Goal: Transaction & Acquisition: Obtain resource

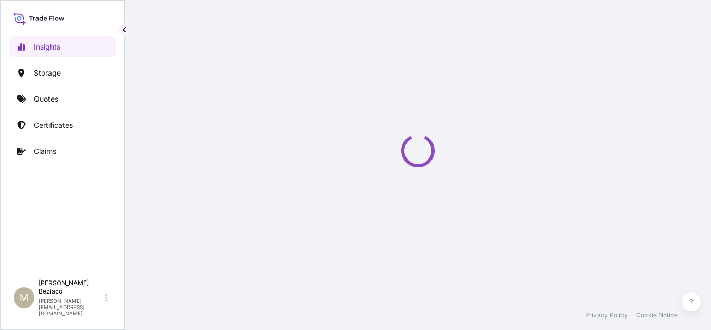
select select "2025"
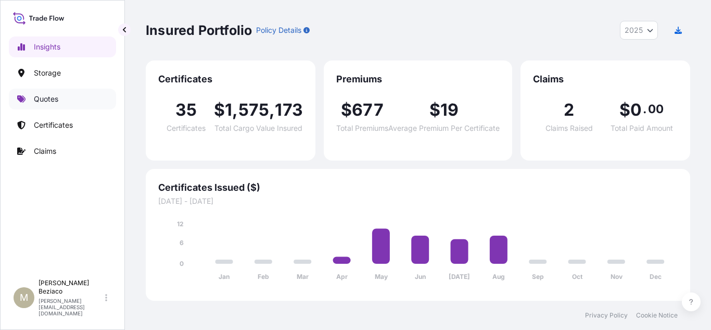
click at [52, 99] on p "Quotes" at bounding box center [46, 99] width 24 height 10
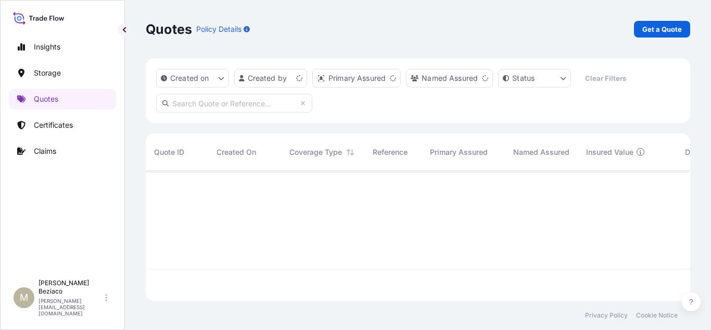
scroll to position [128, 537]
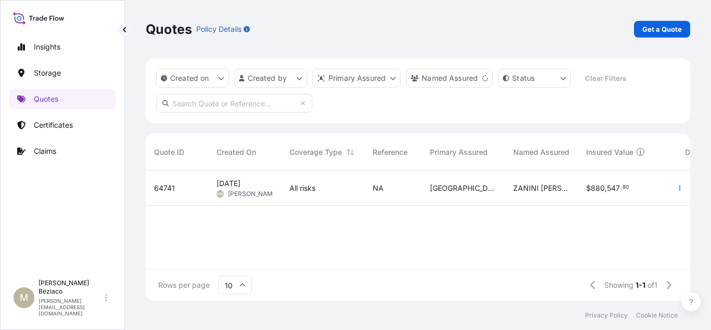
click at [648, 31] on p "Get a Quote" at bounding box center [663, 29] width 40 height 10
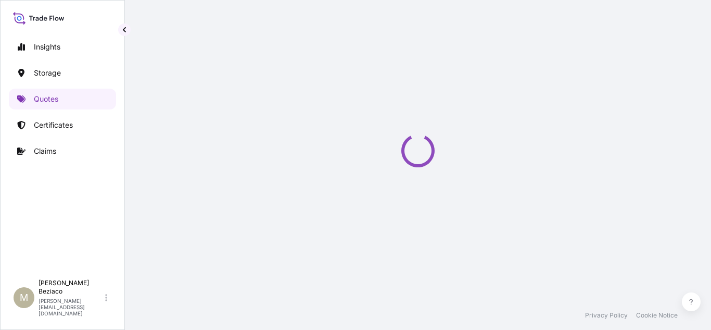
select select "Water"
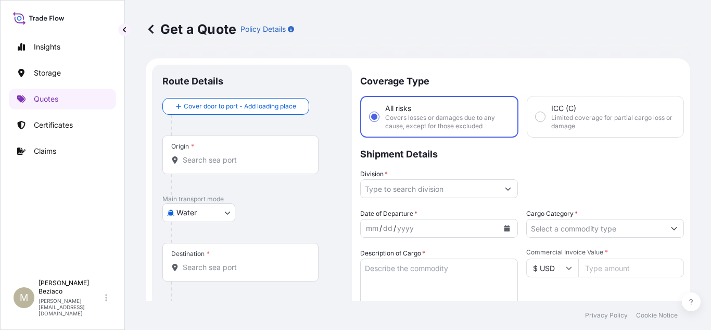
scroll to position [17, 0]
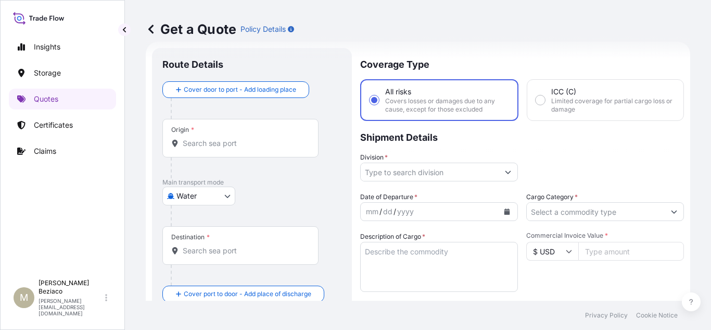
click at [213, 147] on input "Origin *" at bounding box center [244, 143] width 123 height 10
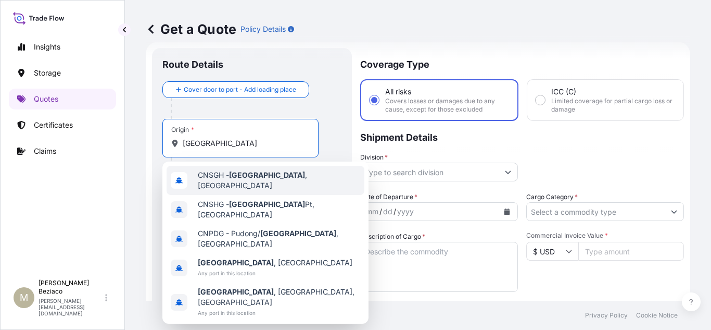
click at [266, 180] on span "CNSGH - Shanghai , China" at bounding box center [279, 180] width 163 height 21
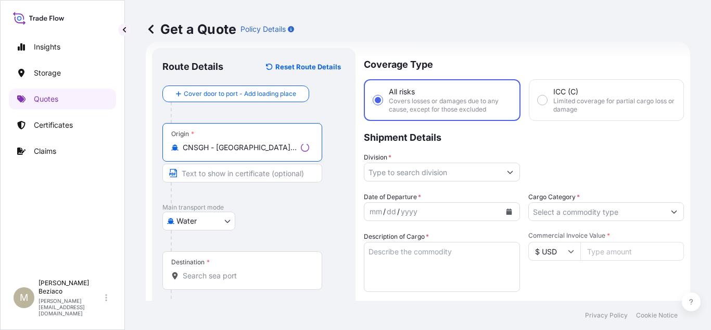
type input "CNSGH - Shanghai, China"
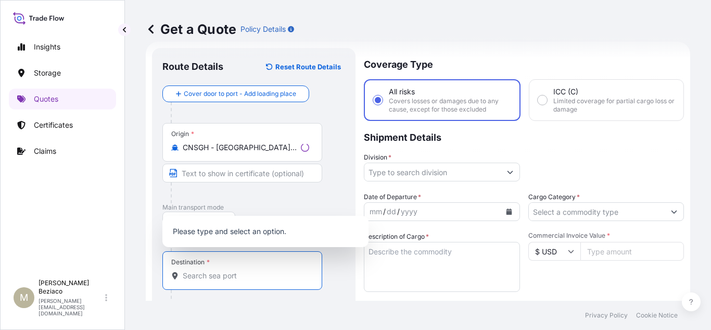
click at [259, 273] on input "Destination *" at bounding box center [246, 275] width 127 height 10
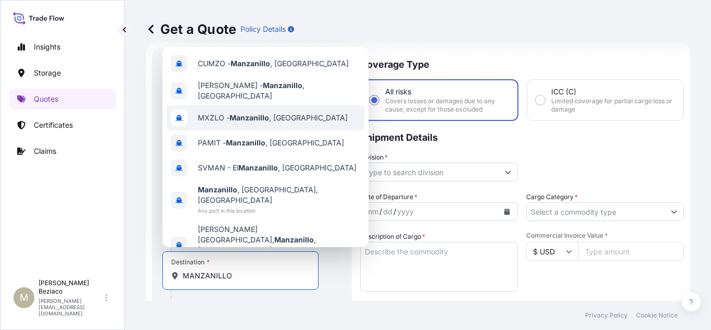
click at [290, 123] on span "MXZLO - Manzanillo , Mexico" at bounding box center [273, 118] width 150 height 10
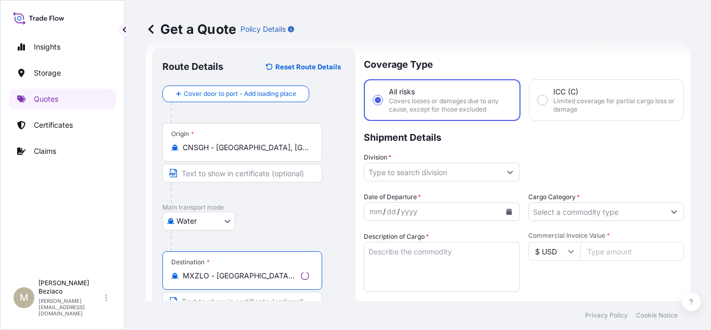
scroll to position [69, 0]
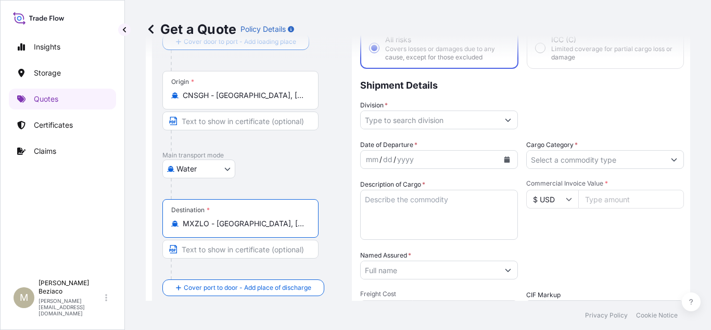
type input "MXZLO - Manzanillo, Mexico"
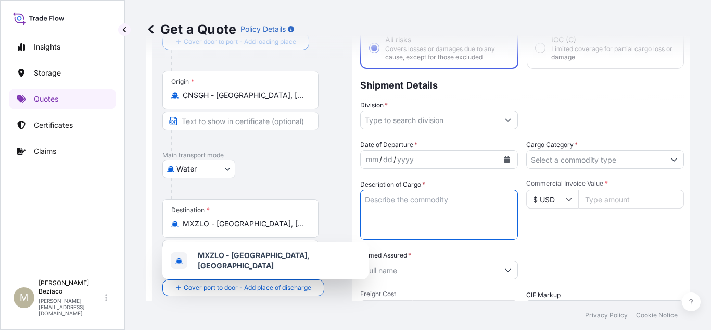
click at [467, 218] on textarea "Description of Cargo *" at bounding box center [439, 215] width 158 height 50
paste textarea "SILICONE SEALANT"
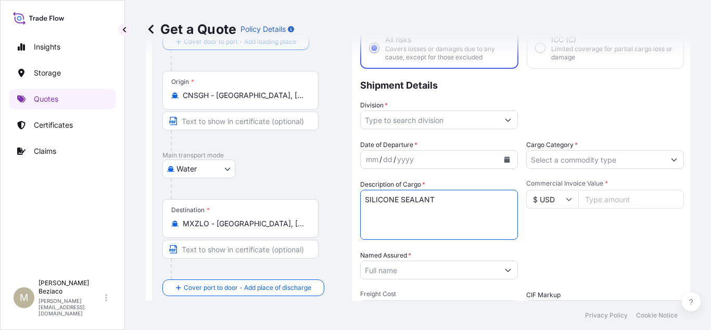
type textarea "SILICONE SEALANT"
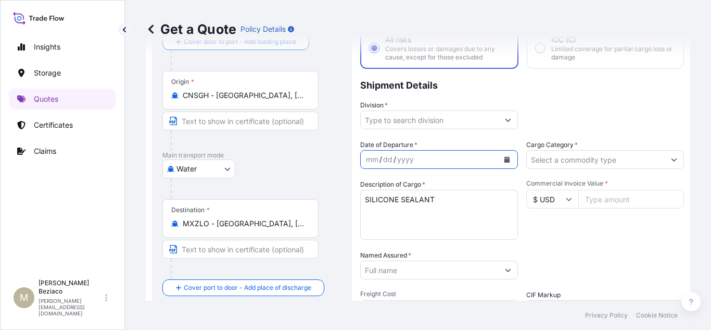
click at [505, 157] on icon "Calendar" at bounding box center [508, 159] width 6 height 6
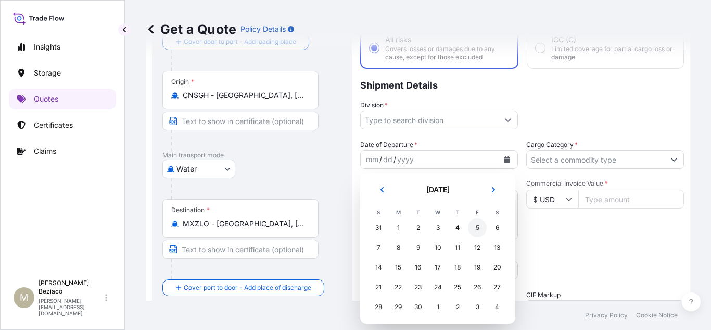
click at [475, 230] on div "5" at bounding box center [477, 227] width 19 height 19
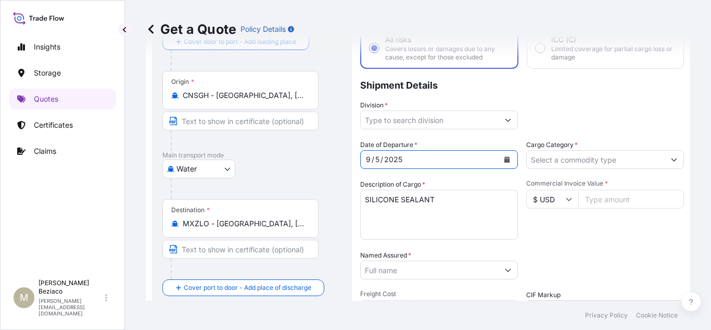
click at [665, 160] on button "Show suggestions" at bounding box center [674, 159] width 19 height 19
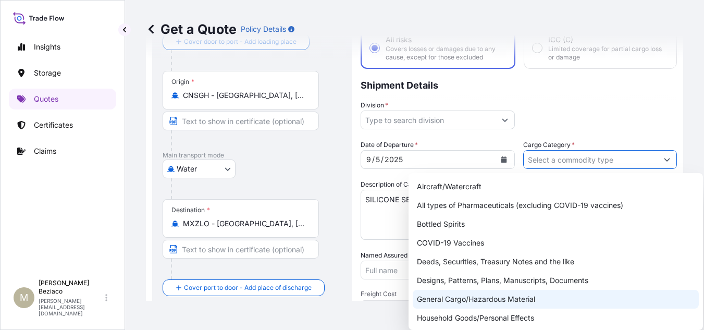
click at [502, 298] on div "General Cargo/Hazardous Material" at bounding box center [556, 299] width 286 height 19
type input "General Cargo/Hazardous Material"
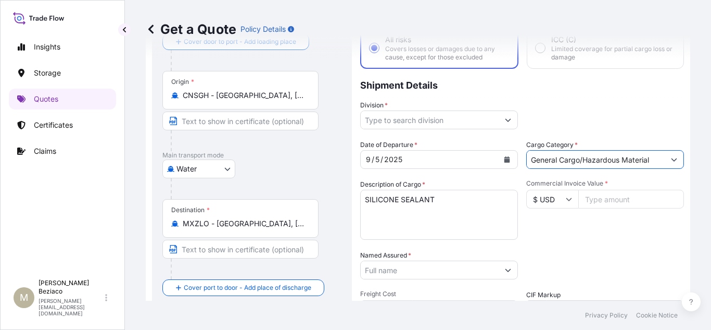
click at [505, 118] on icon "Show suggestions" at bounding box center [508, 120] width 6 height 6
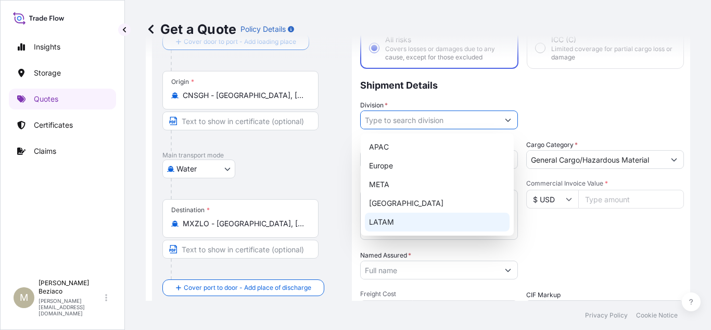
click at [406, 217] on div "LATAM" at bounding box center [437, 222] width 145 height 19
type input "LATAM"
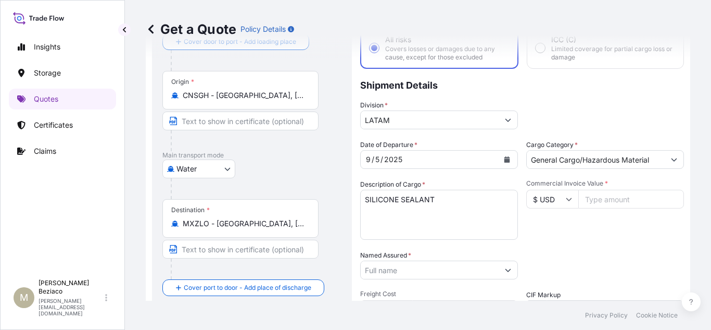
click at [582, 254] on div "Packing Category Type to search a container mode Please select a primary mode o…" at bounding box center [606, 264] width 158 height 29
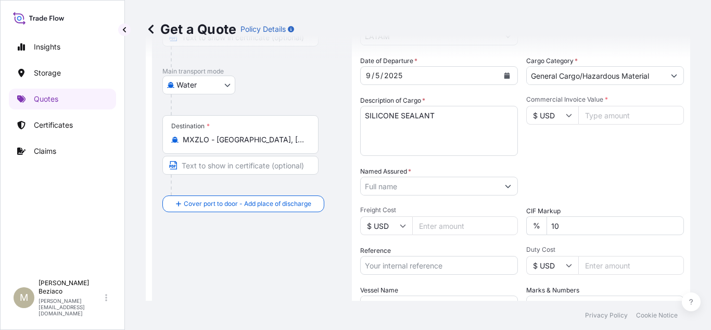
scroll to position [173, 0]
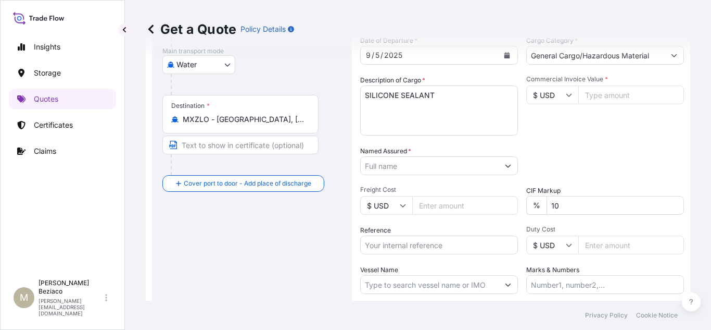
click at [474, 170] on input "Named Assured *" at bounding box center [430, 165] width 138 height 19
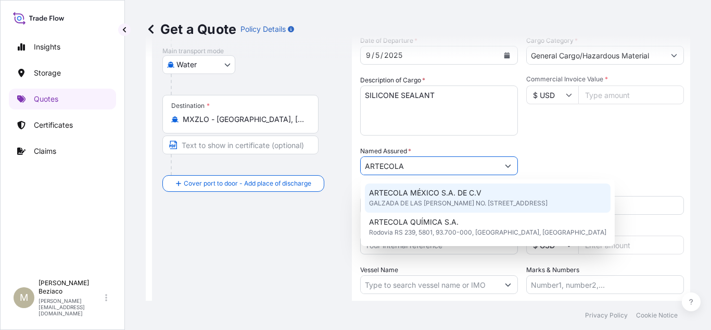
click at [462, 193] on span "ARTECOLA MÉXICO S.A. DE C.V" at bounding box center [425, 193] width 113 height 10
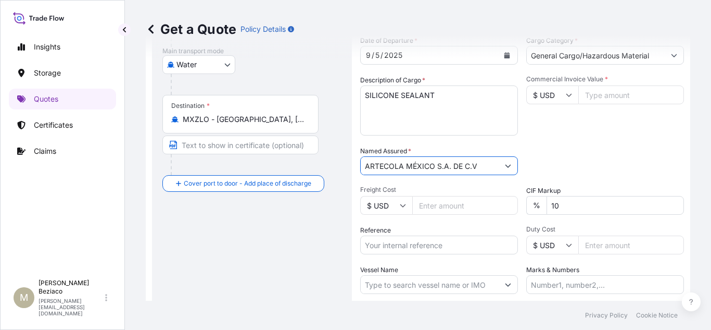
type input "ARTECOLA MÉXICO S.A. DE C.V"
click at [464, 207] on input "Freight Cost" at bounding box center [466, 205] width 106 height 19
click at [433, 208] on input "Freight Cost" at bounding box center [466, 205] width 106 height 19
type input "3450"
click at [418, 246] on input "Reference" at bounding box center [439, 244] width 158 height 19
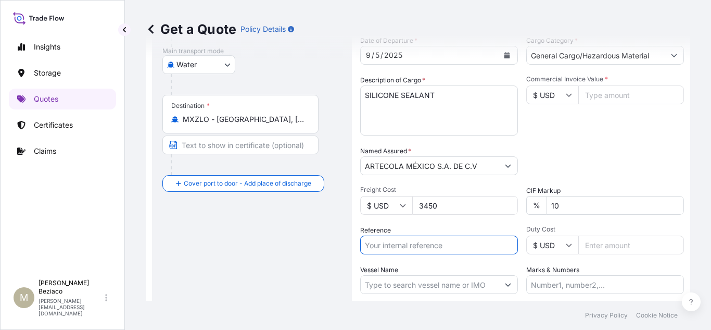
paste input "IMART202507011BR"
type input "IMART202507011BR"
click at [554, 286] on input "Marks & Numbers" at bounding box center [606, 284] width 158 height 19
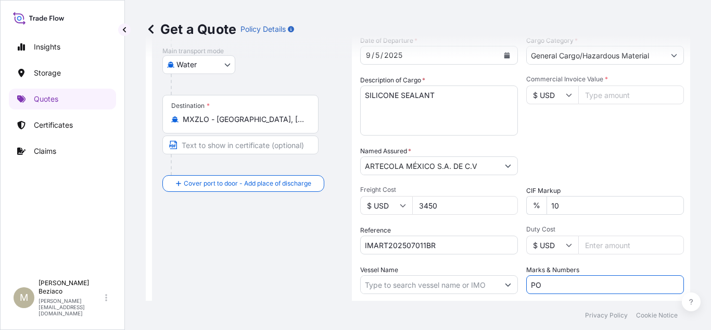
paste input "0222917"
click at [620, 292] on input "PO 0222917," at bounding box center [606, 284] width 158 height 19
paste input "BLS25AFIX076MEXICO"
type input "PO 0222917, INVOICE BLS25AFIX076MEXICO"
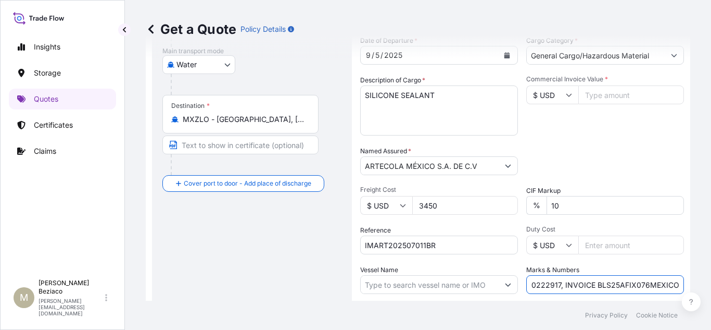
scroll to position [0, 0]
click at [615, 97] on input "Commercial Invoice Value *" at bounding box center [632, 94] width 106 height 19
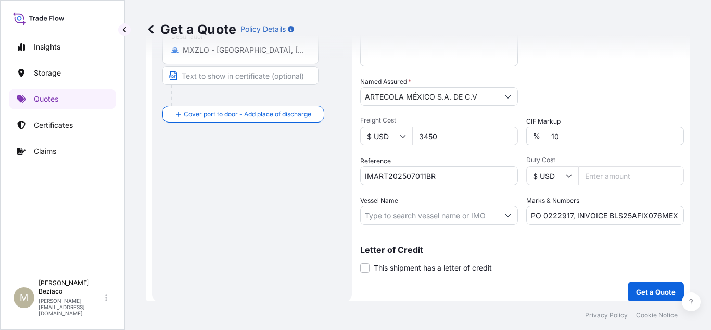
scroll to position [250, 0]
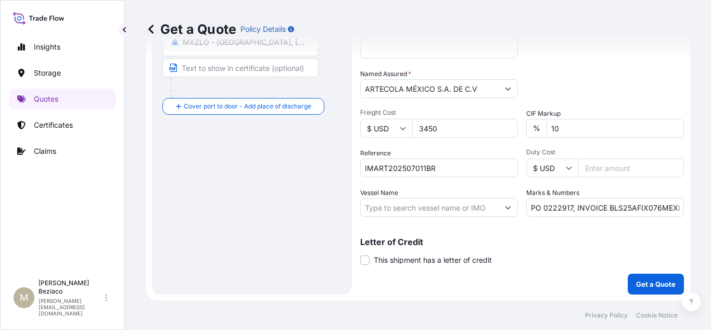
type input "37243.98"
click at [658, 284] on p "Get a Quote" at bounding box center [656, 284] width 40 height 10
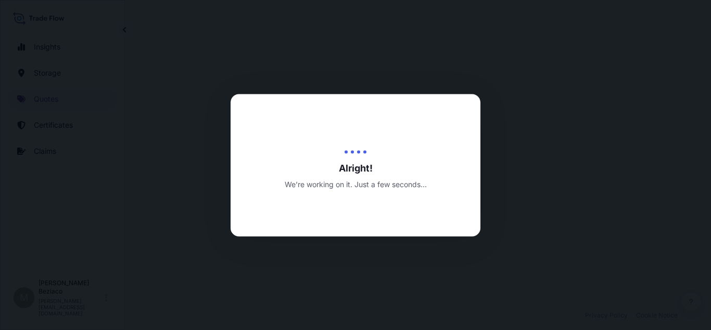
select select "Water"
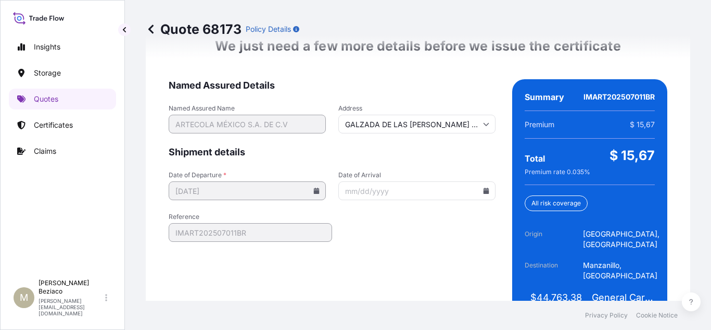
scroll to position [1676, 0]
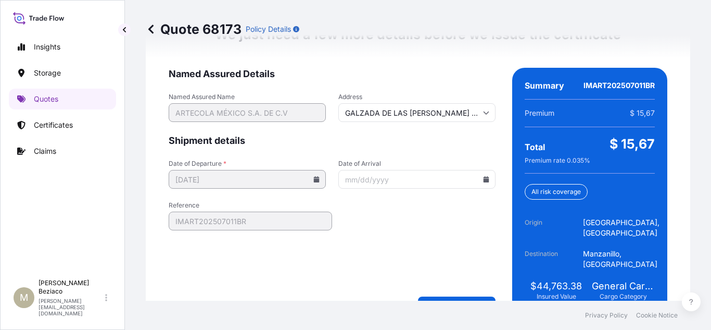
click at [476, 287] on div "We just need a few more details before we issue the certificate Named Assured D…" at bounding box center [418, 169] width 545 height 316
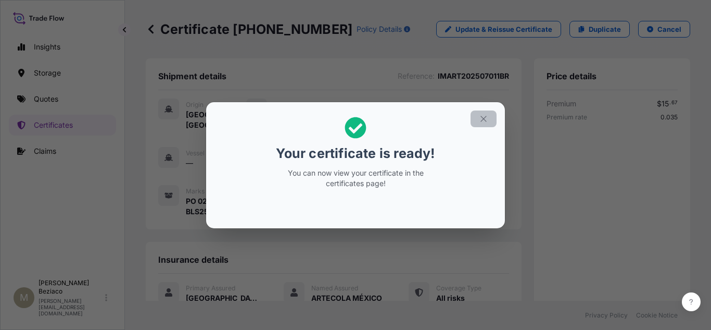
click at [484, 115] on icon "button" at bounding box center [483, 118] width 9 height 9
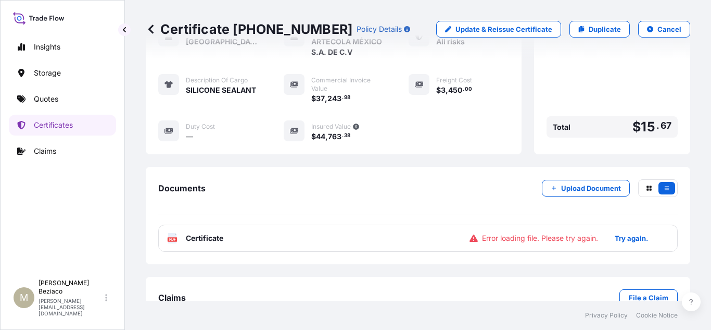
scroll to position [297, 0]
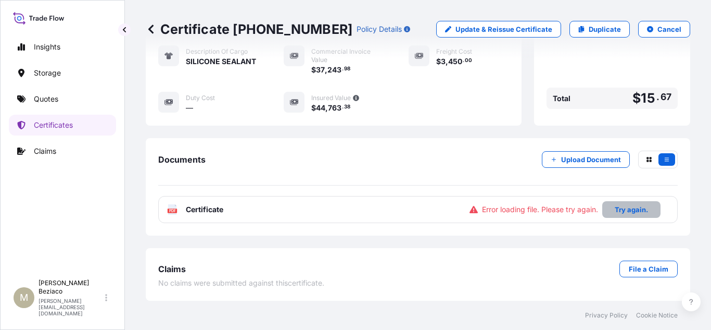
click at [636, 212] on p "Try again." at bounding box center [631, 209] width 33 height 10
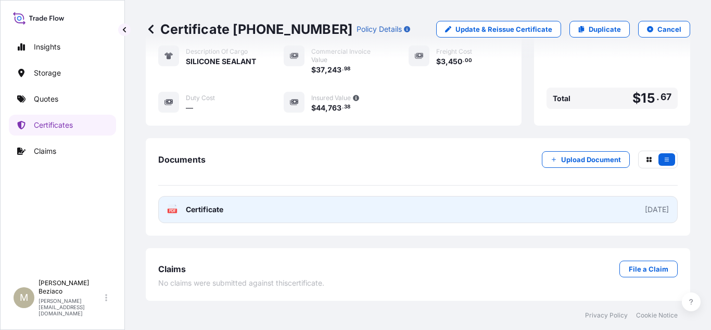
click at [645, 209] on div "2025-09-04" at bounding box center [657, 209] width 24 height 10
